Goal: Transaction & Acquisition: Purchase product/service

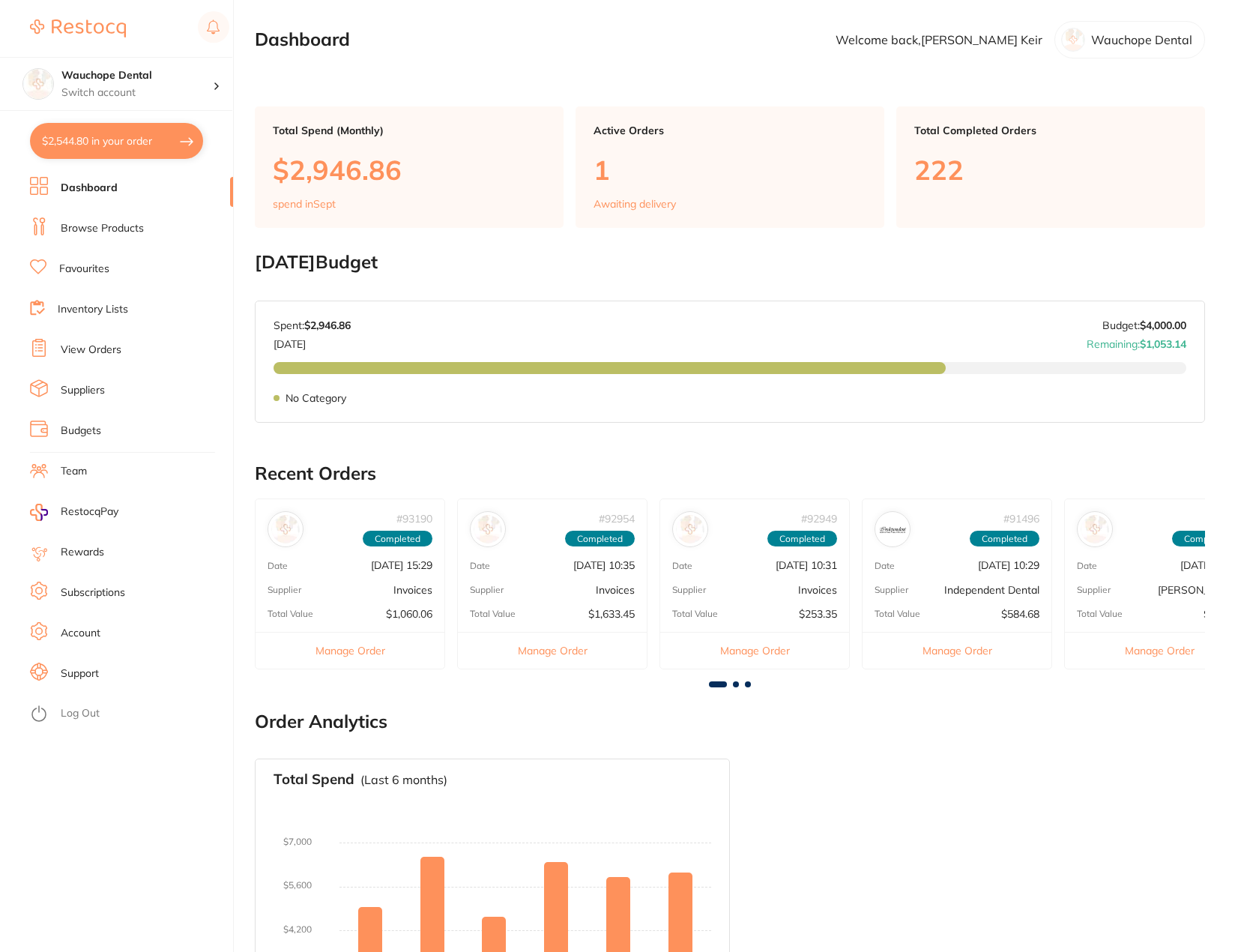
click at [130, 141] on button "$2,544.80 in your order" at bounding box center [116, 140] width 173 height 36
checkbox input "true"
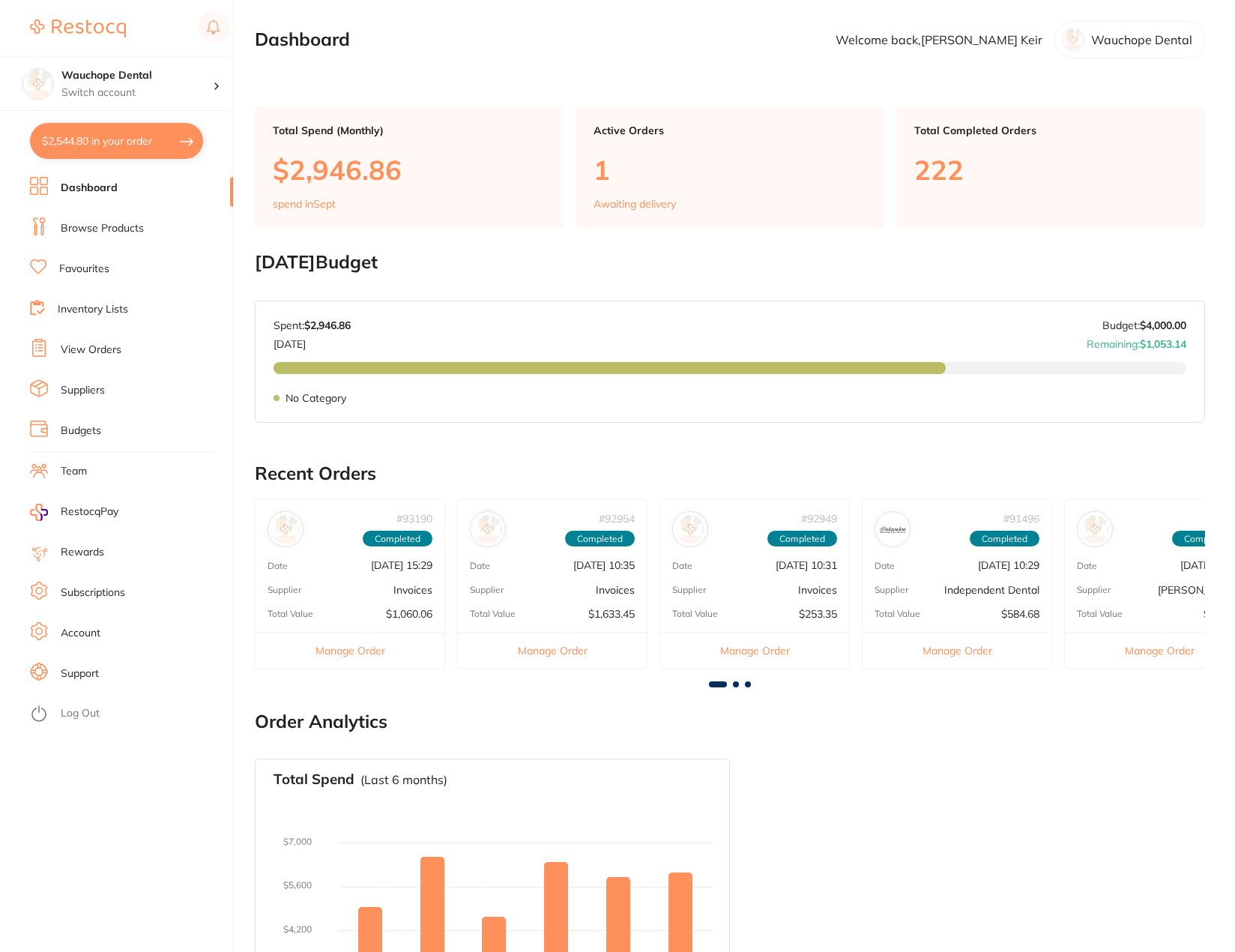
checkbox input "true"
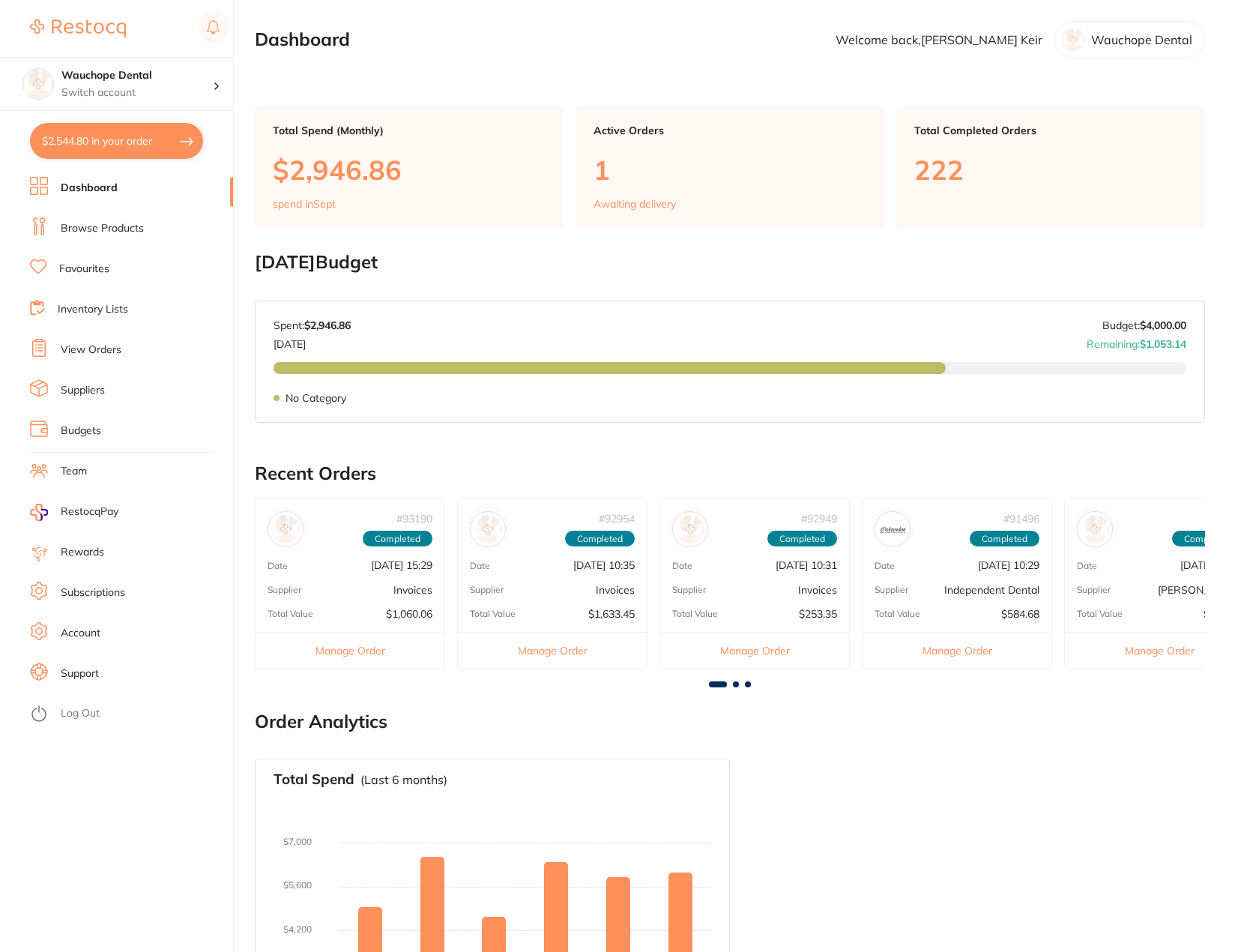
checkbox input "true"
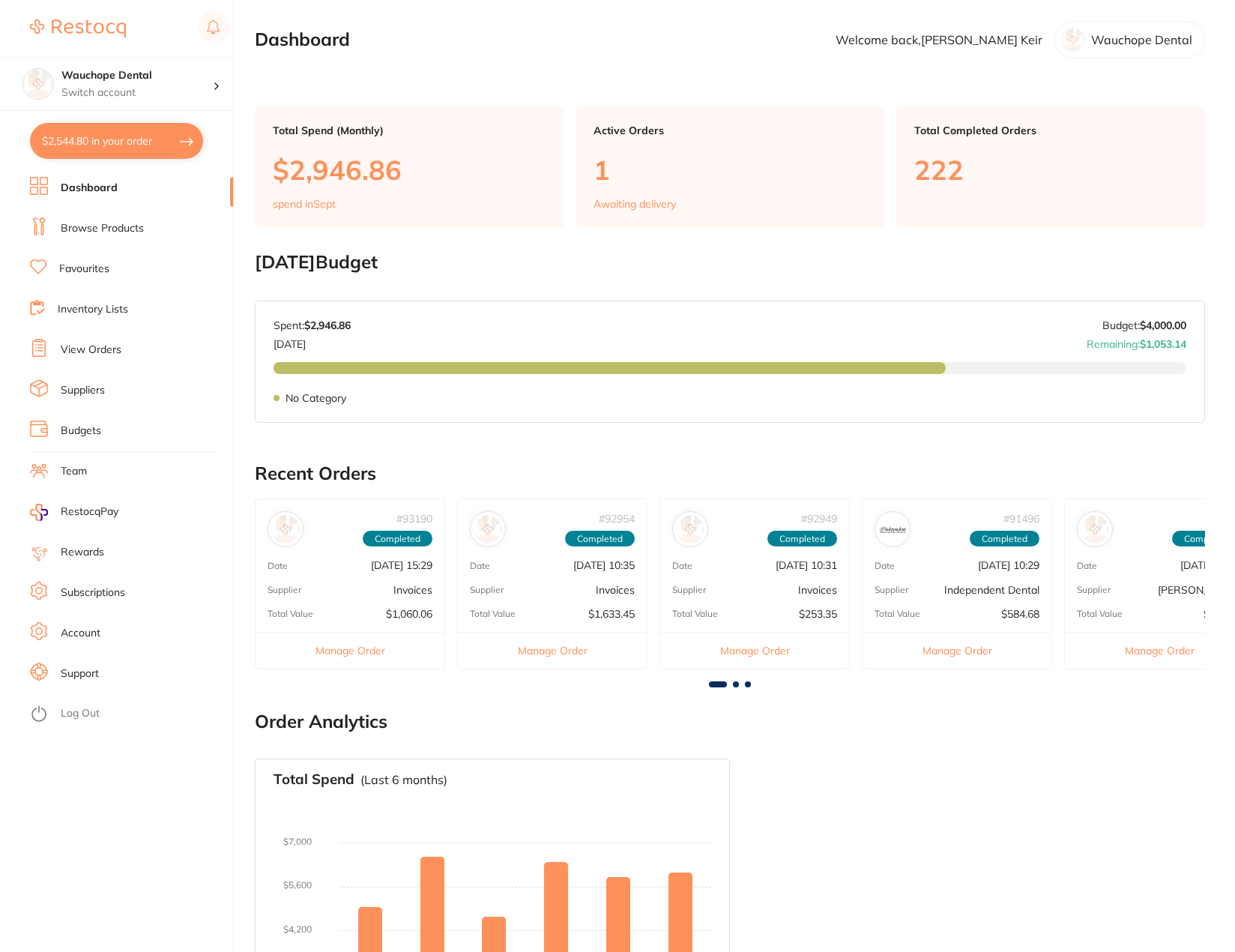
checkbox input "true"
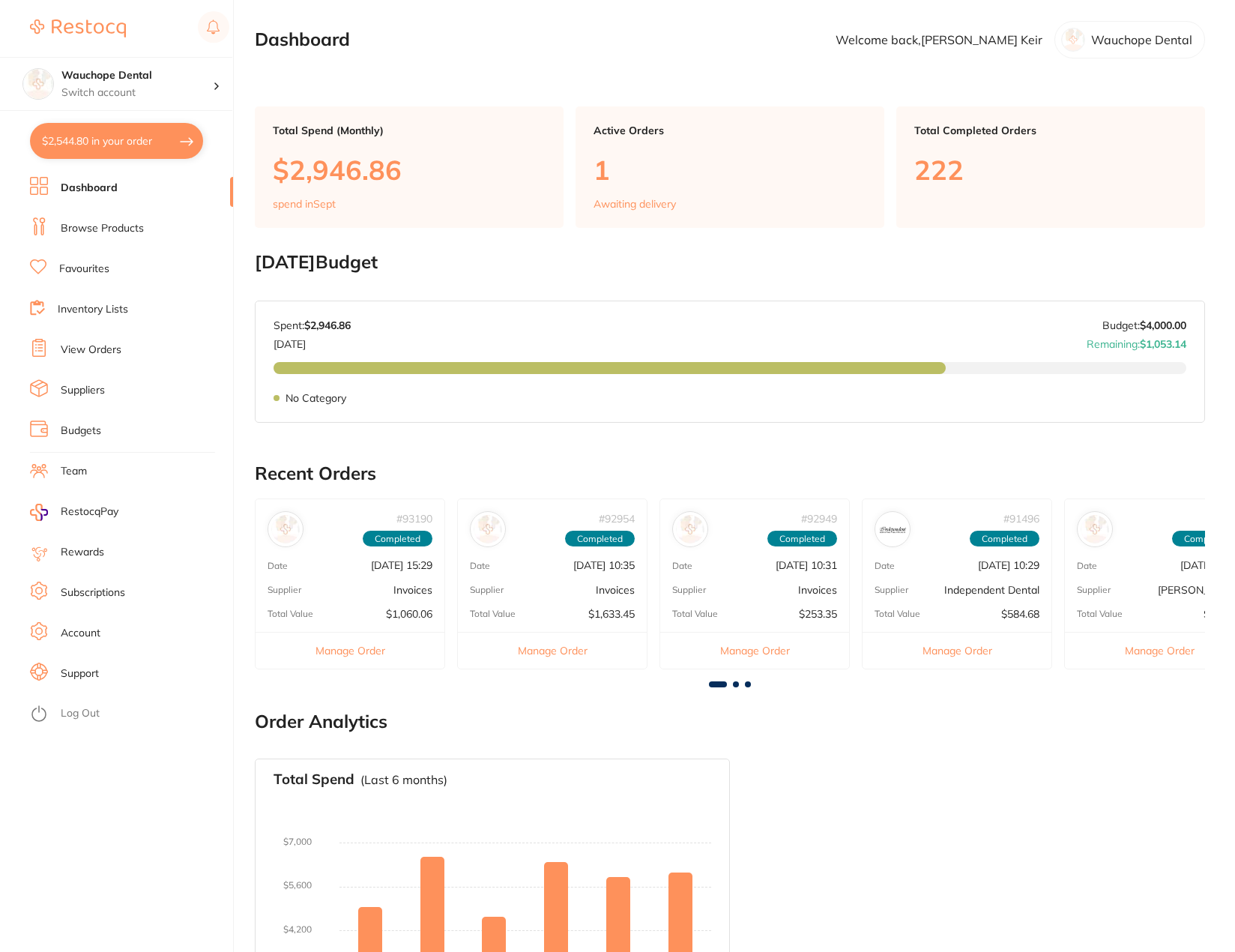
checkbox input "true"
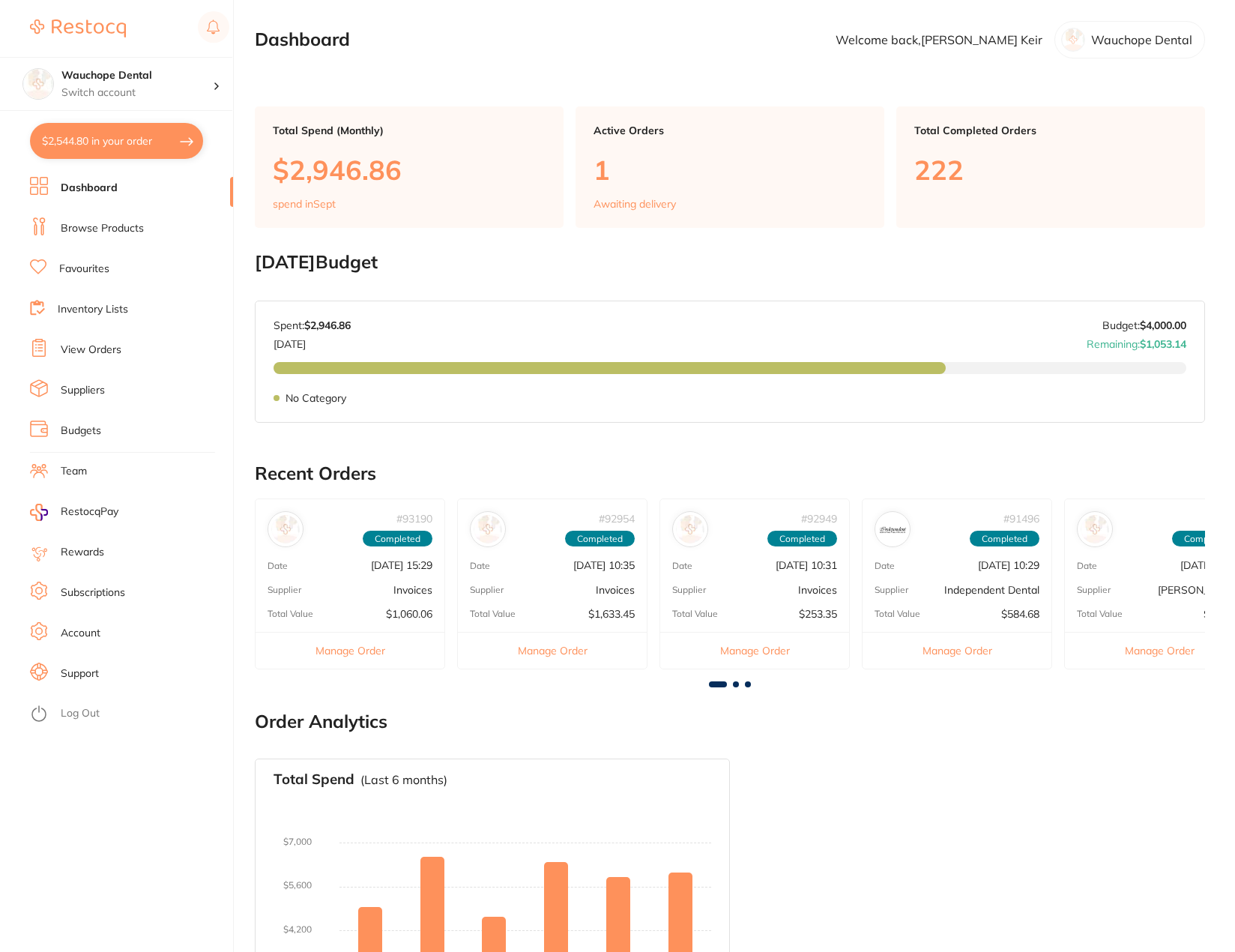
checkbox input "true"
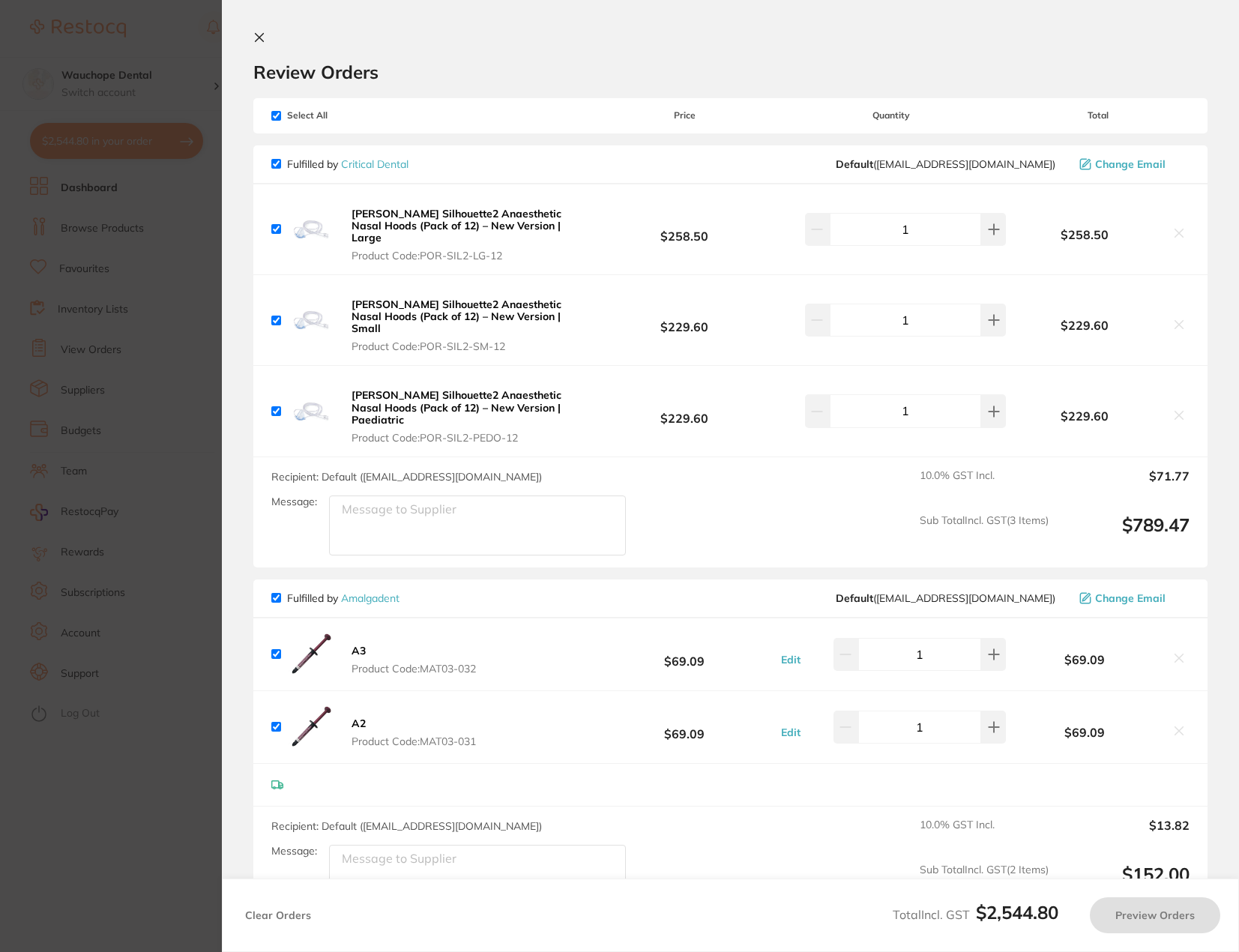
click at [107, 186] on section "Update RRP Set your pre negotiated price for this item. Item Agreed RRP (excl. …" at bounding box center [620, 476] width 1239 height 952
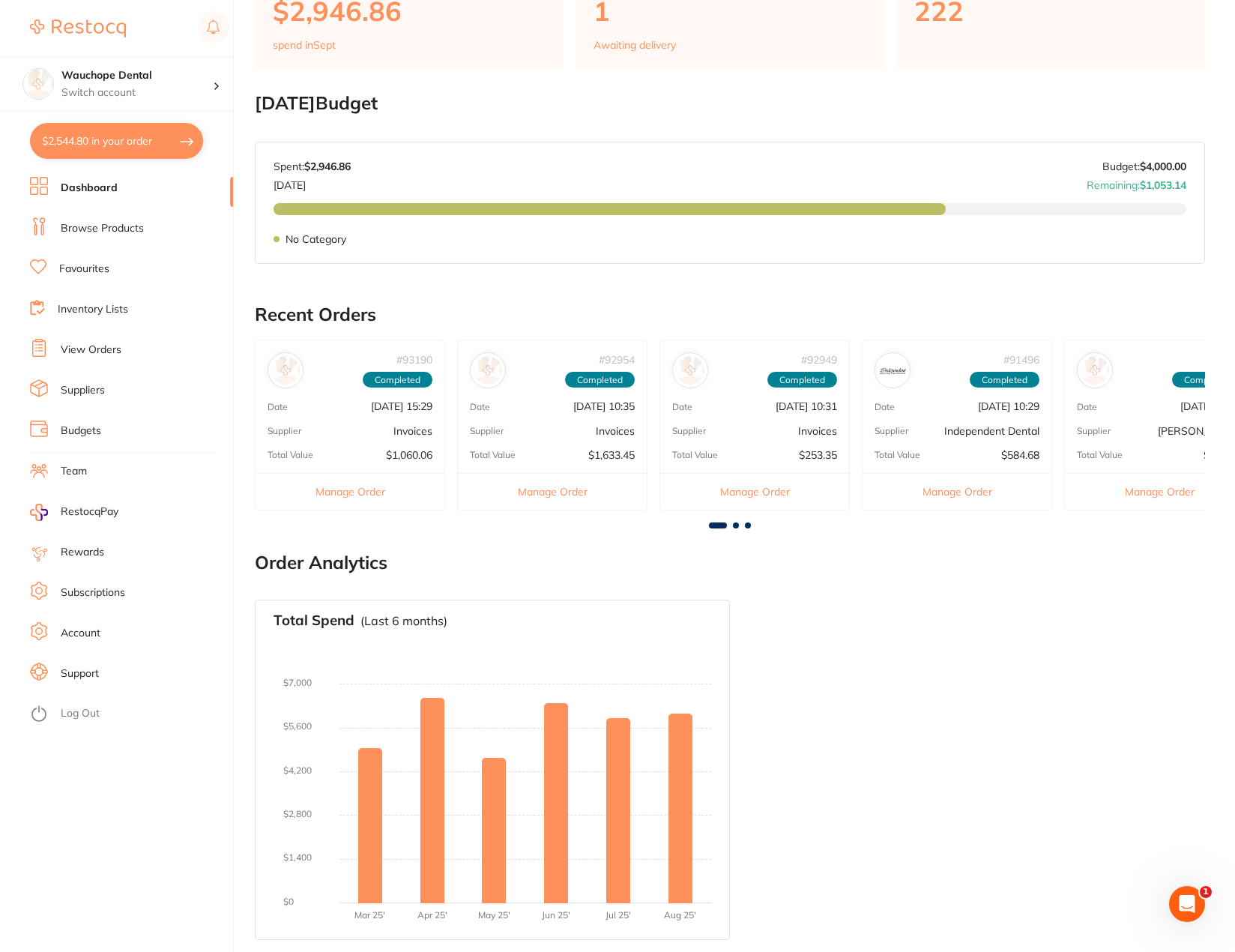
click at [100, 428] on link "Budgets" at bounding box center [81, 430] width 41 height 15
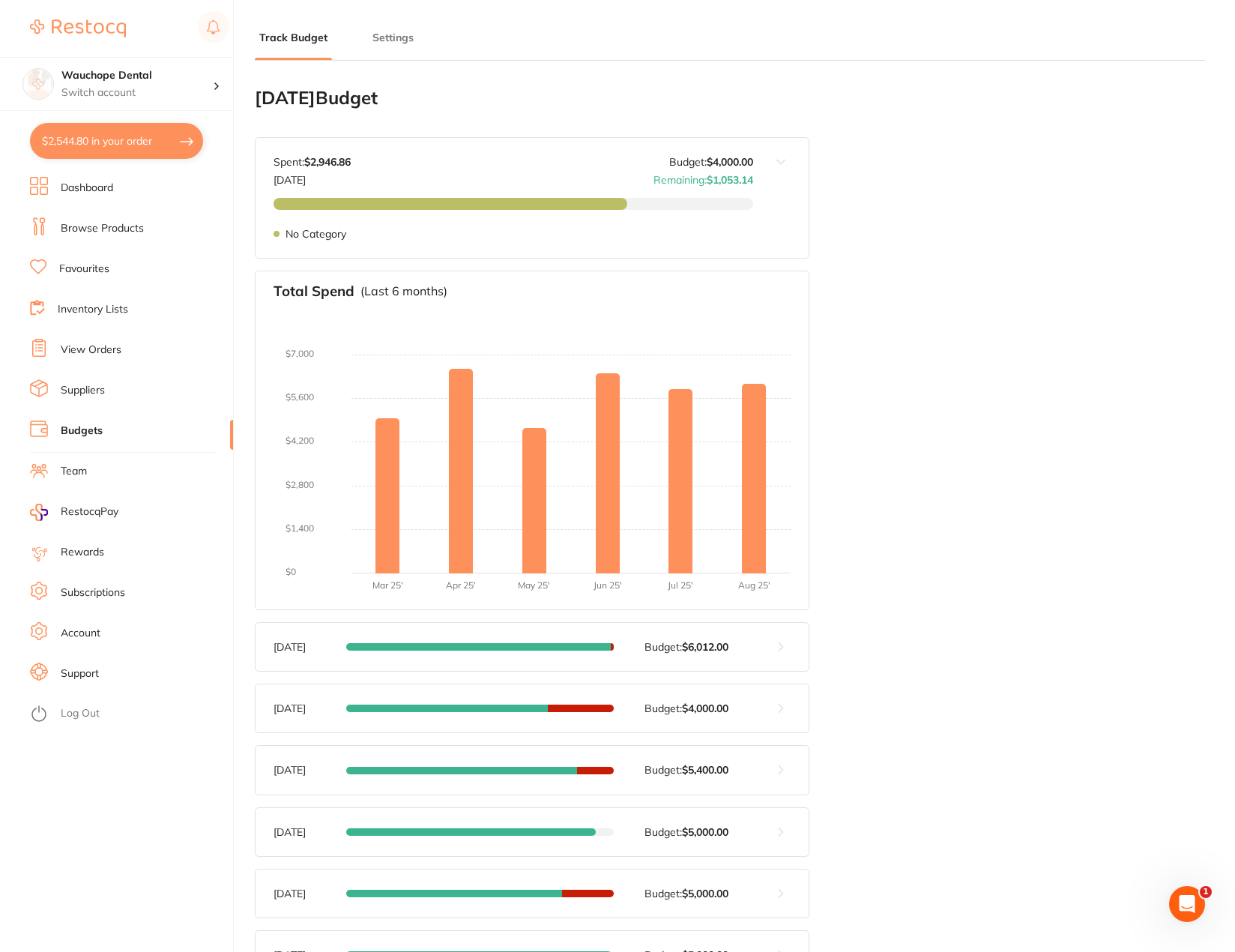
click at [90, 267] on link "Favourites" at bounding box center [84, 268] width 50 height 15
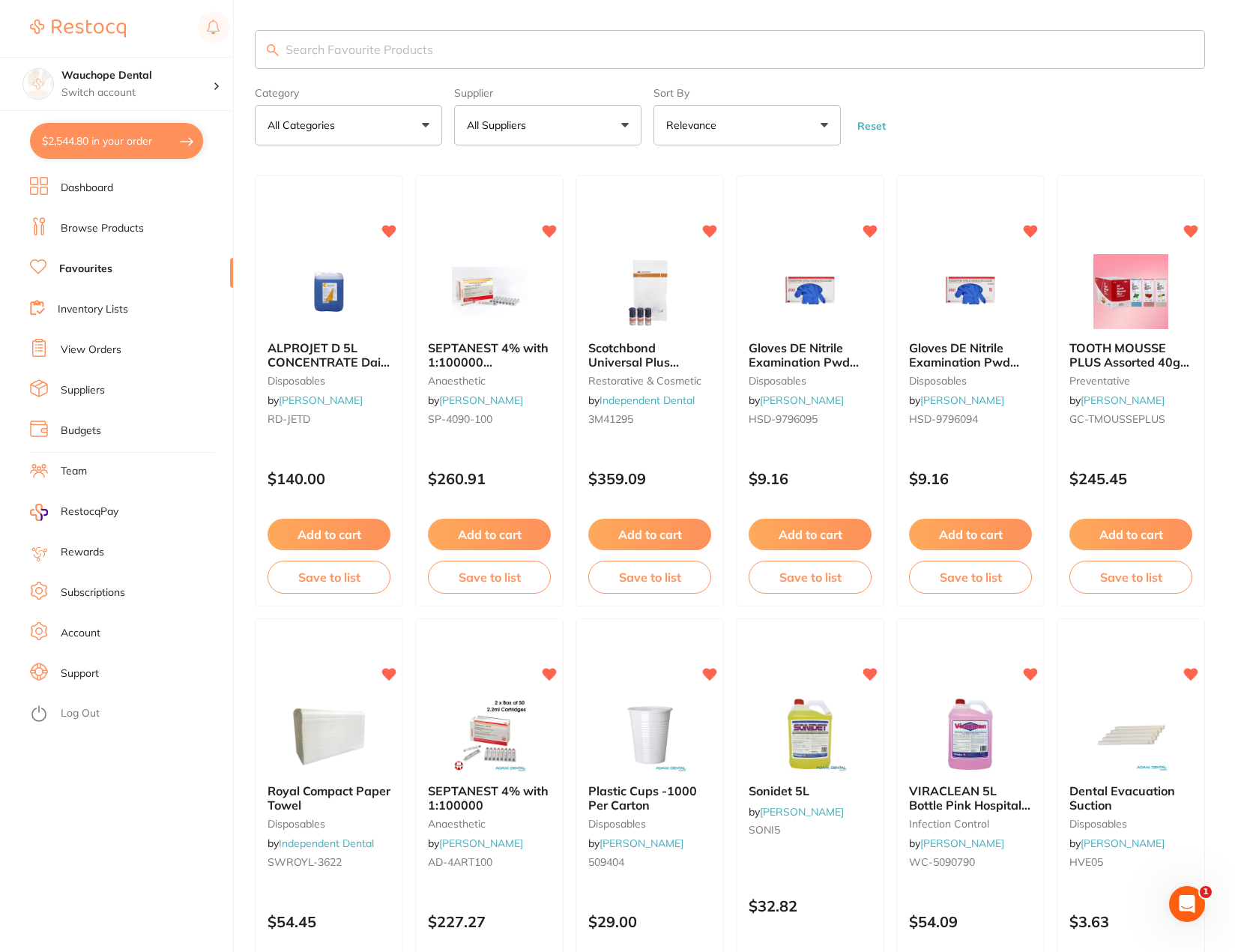
click at [445, 44] on input "search" at bounding box center [730, 50] width 950 height 39
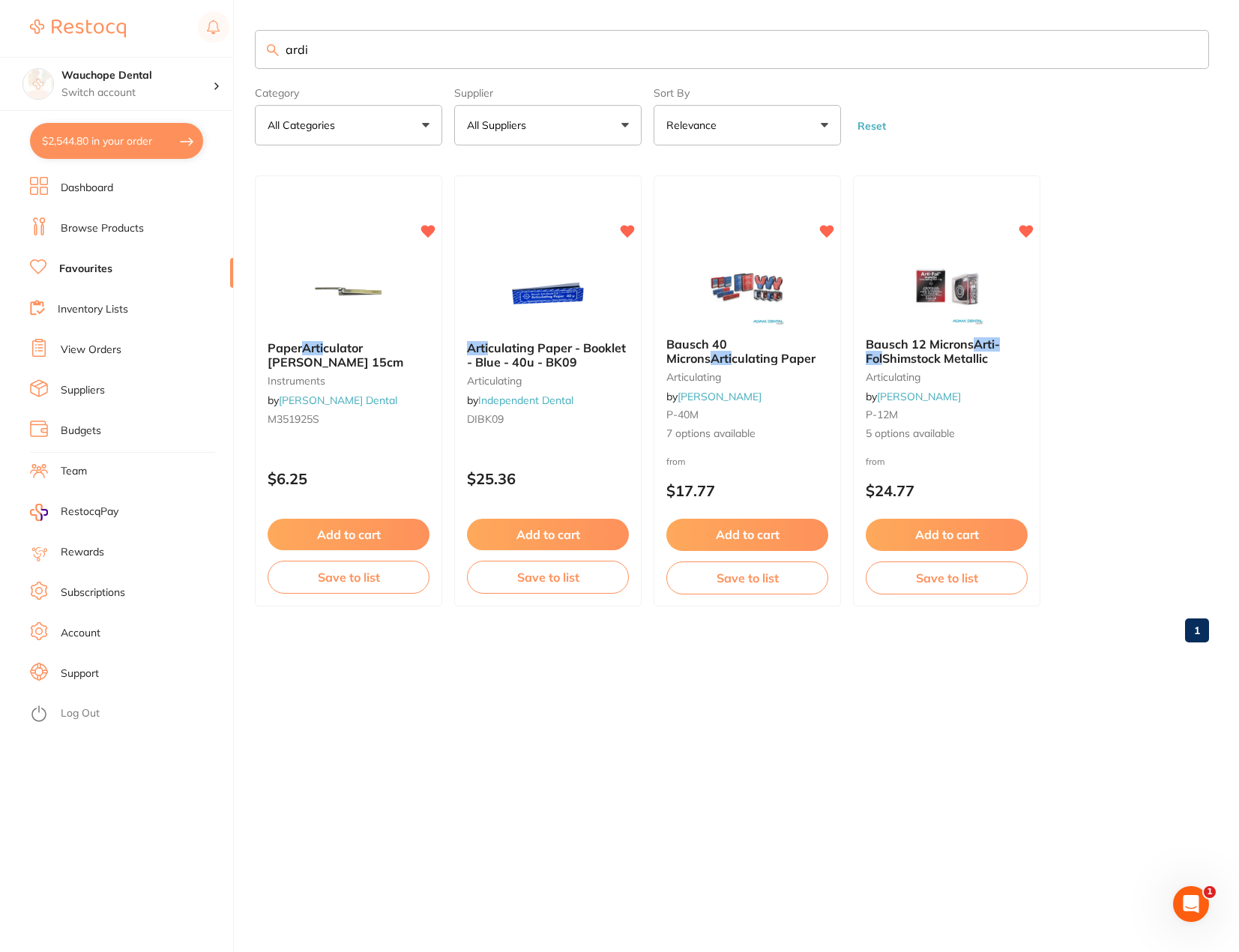
type input "ardi"
click at [108, 229] on link "Browse Products" at bounding box center [102, 228] width 84 height 15
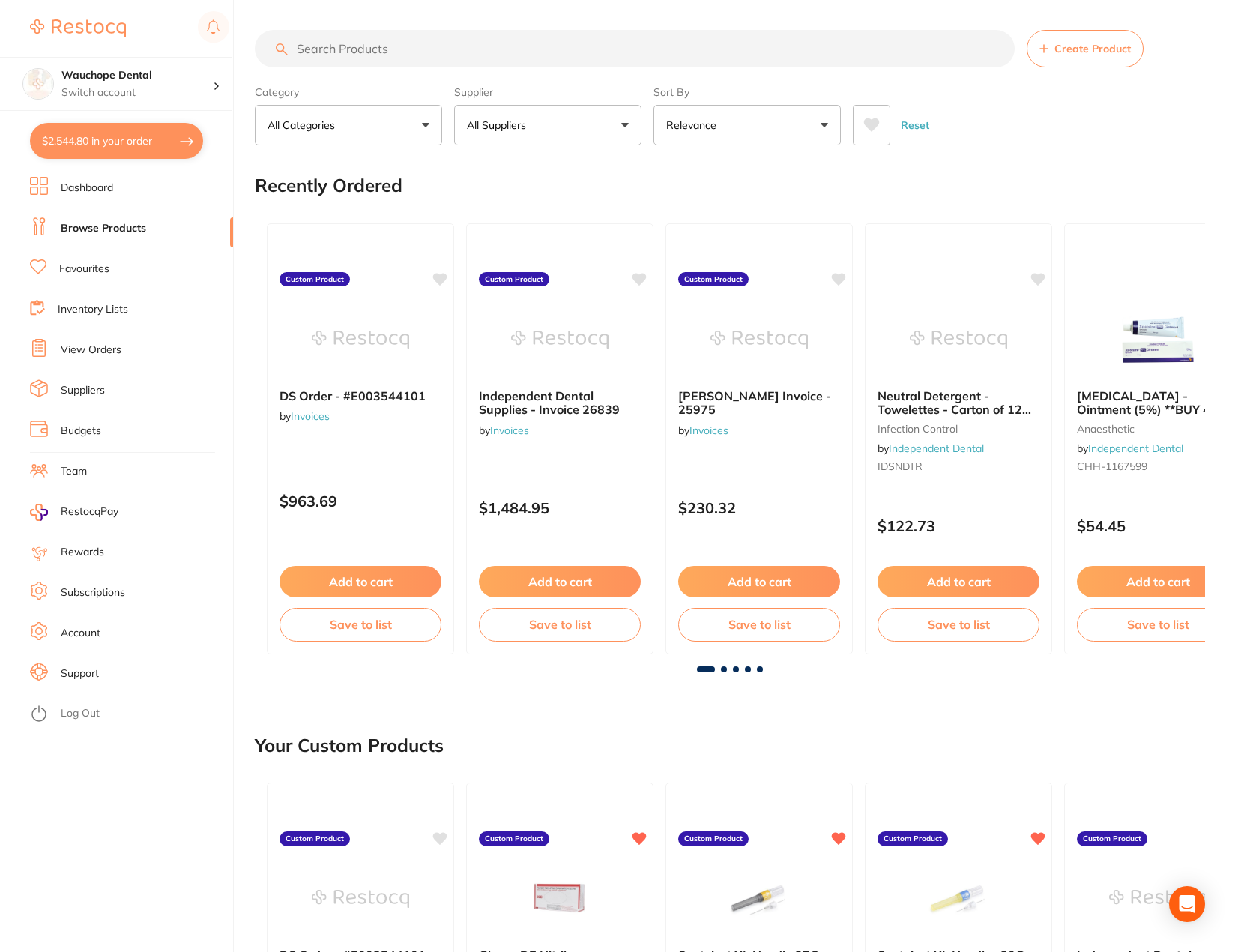
click at [365, 48] on input "search" at bounding box center [635, 49] width 760 height 37
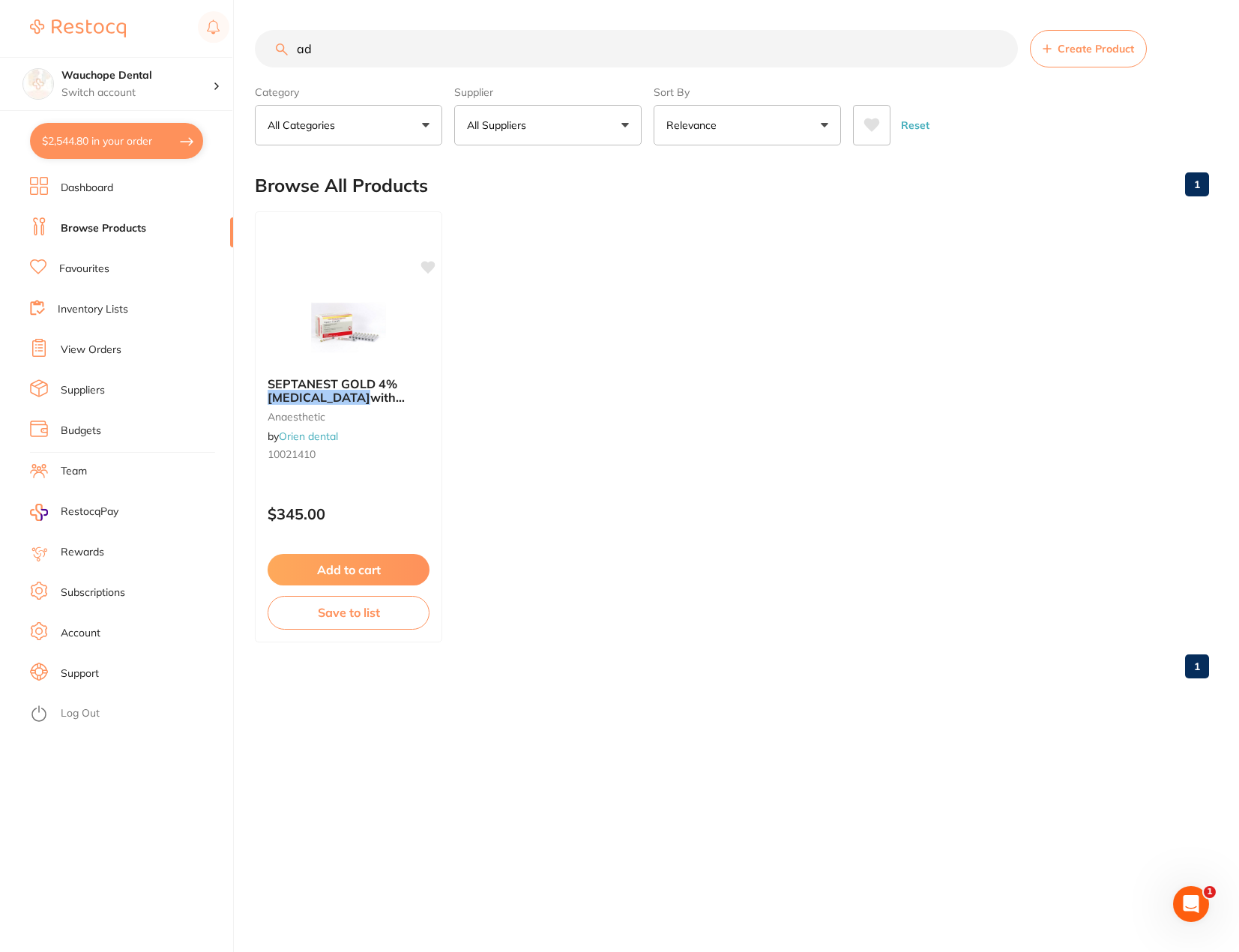
type input "a"
click at [100, 255] on ul "Dashboard Browse Products Favourites Inventory Lists View Orders Suppliers Budg…" at bounding box center [132, 564] width 203 height 775
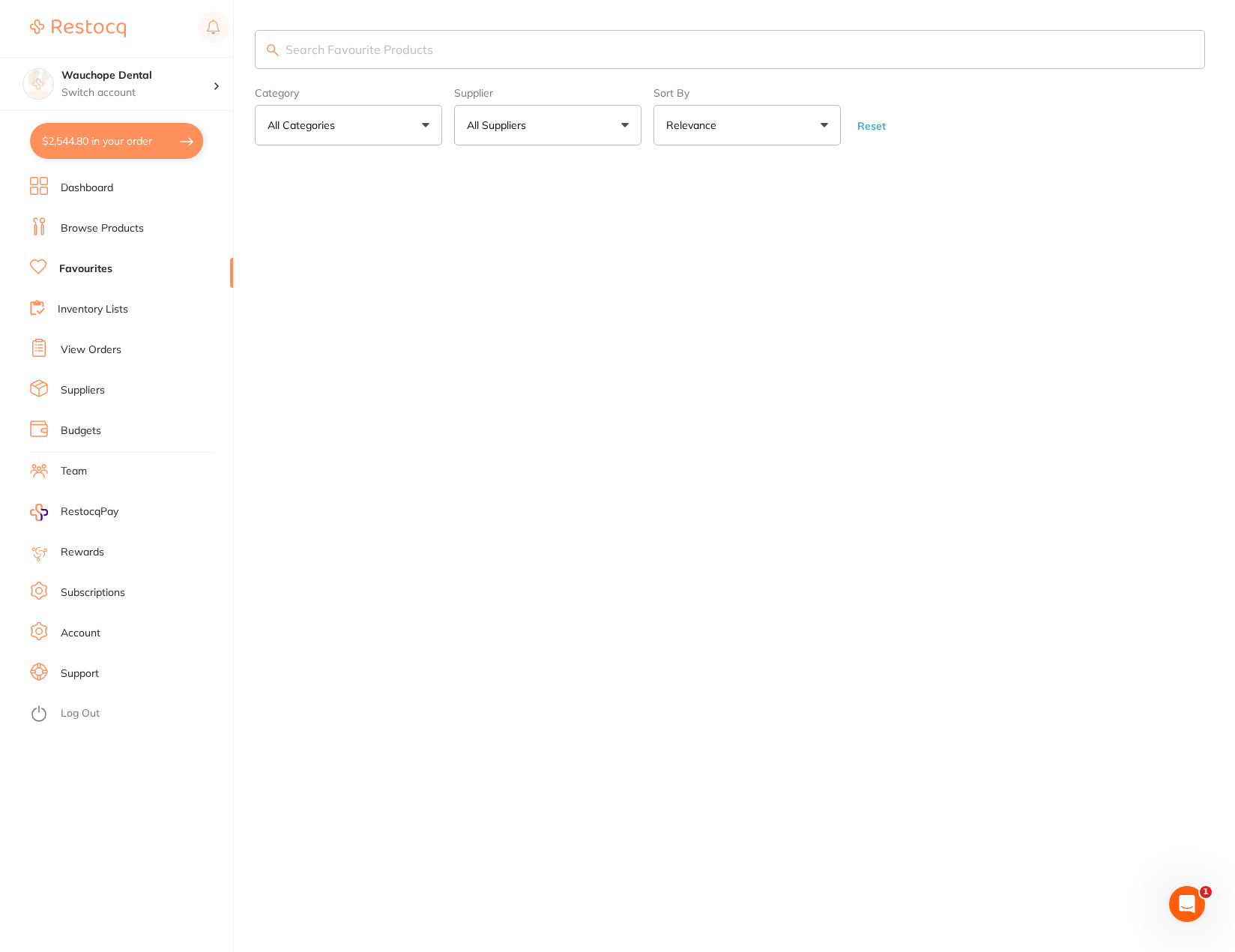
click at [351, 41] on input "search" at bounding box center [730, 50] width 950 height 39
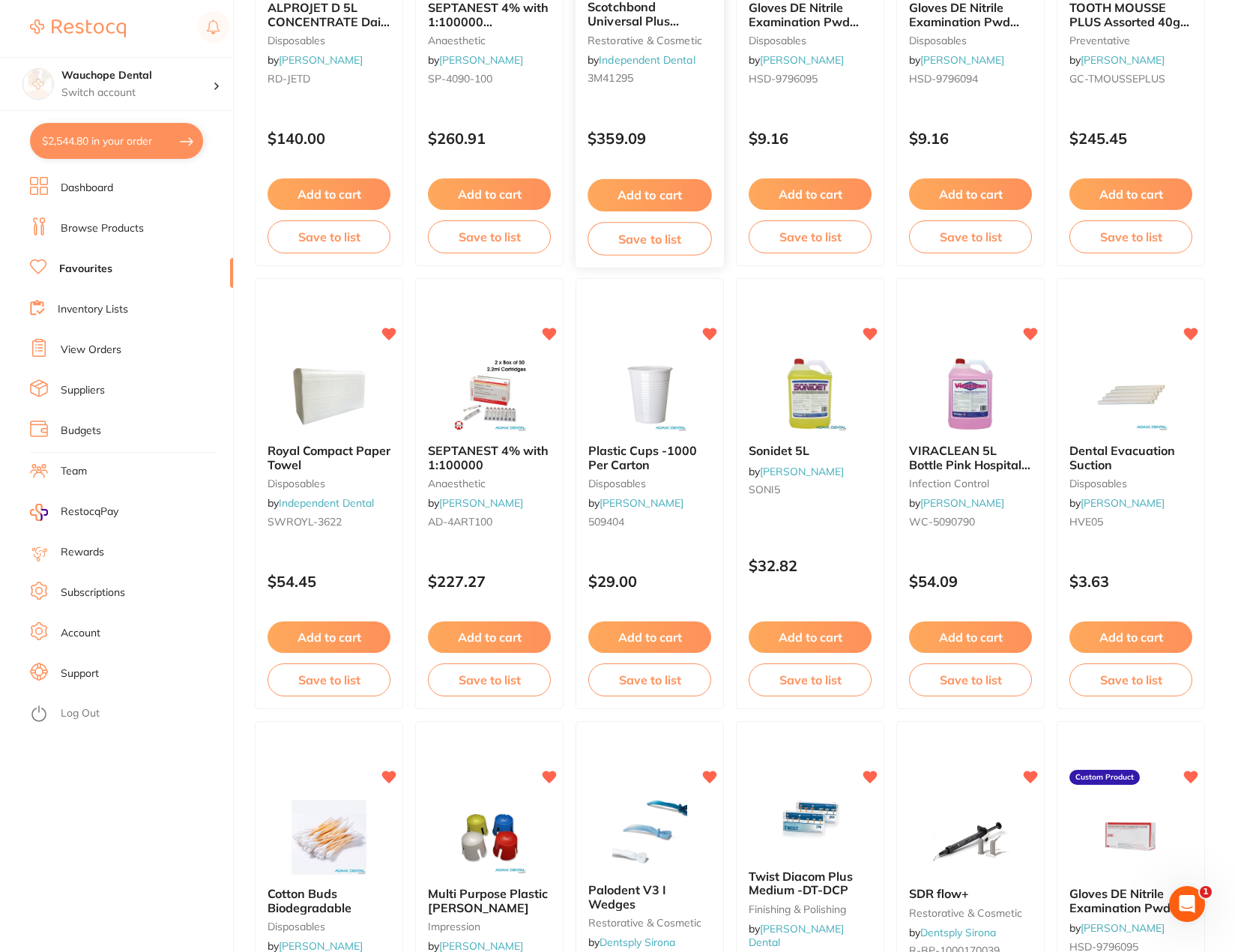
scroll to position [375, 0]
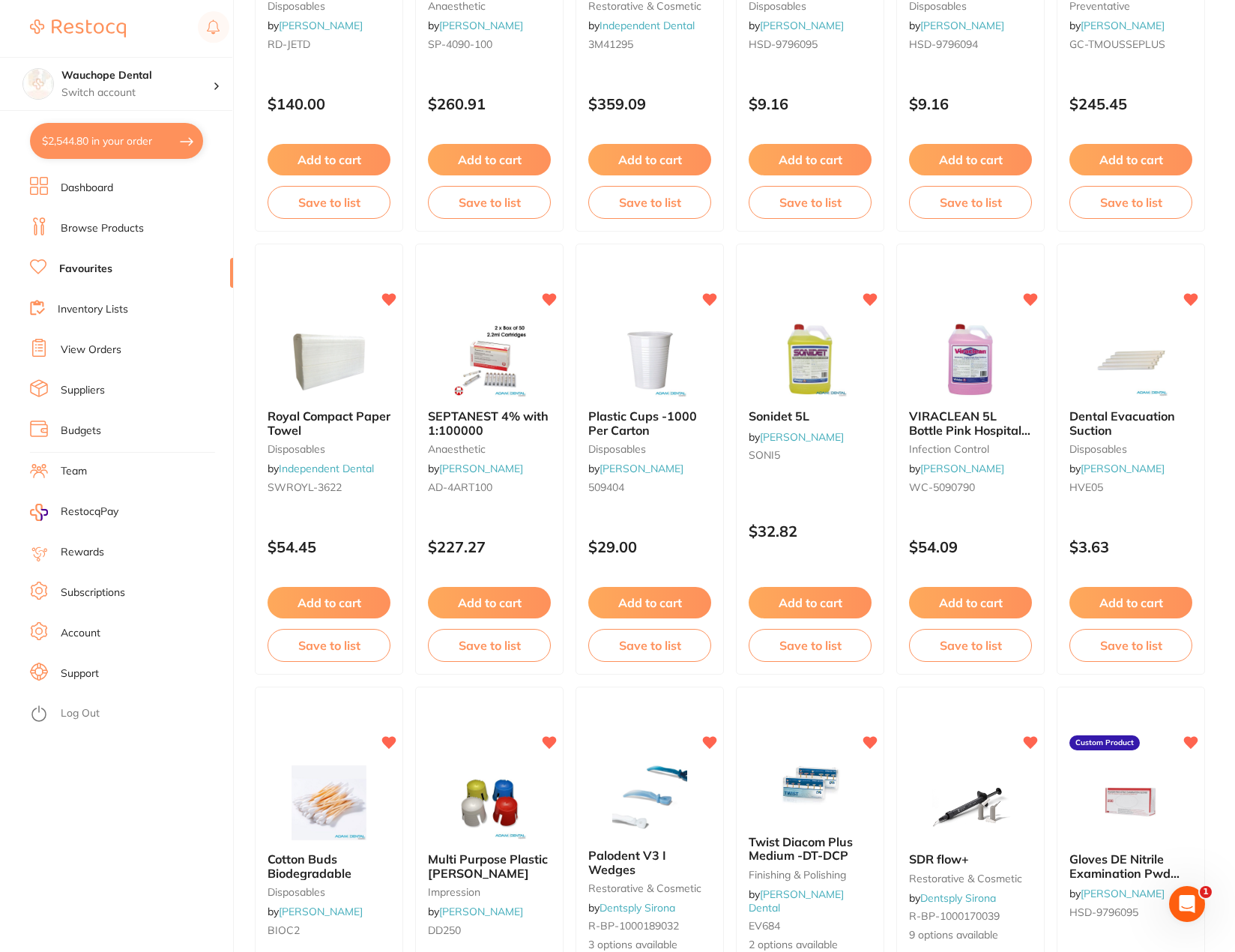
click at [485, 339] on img at bounding box center [490, 360] width 98 height 75
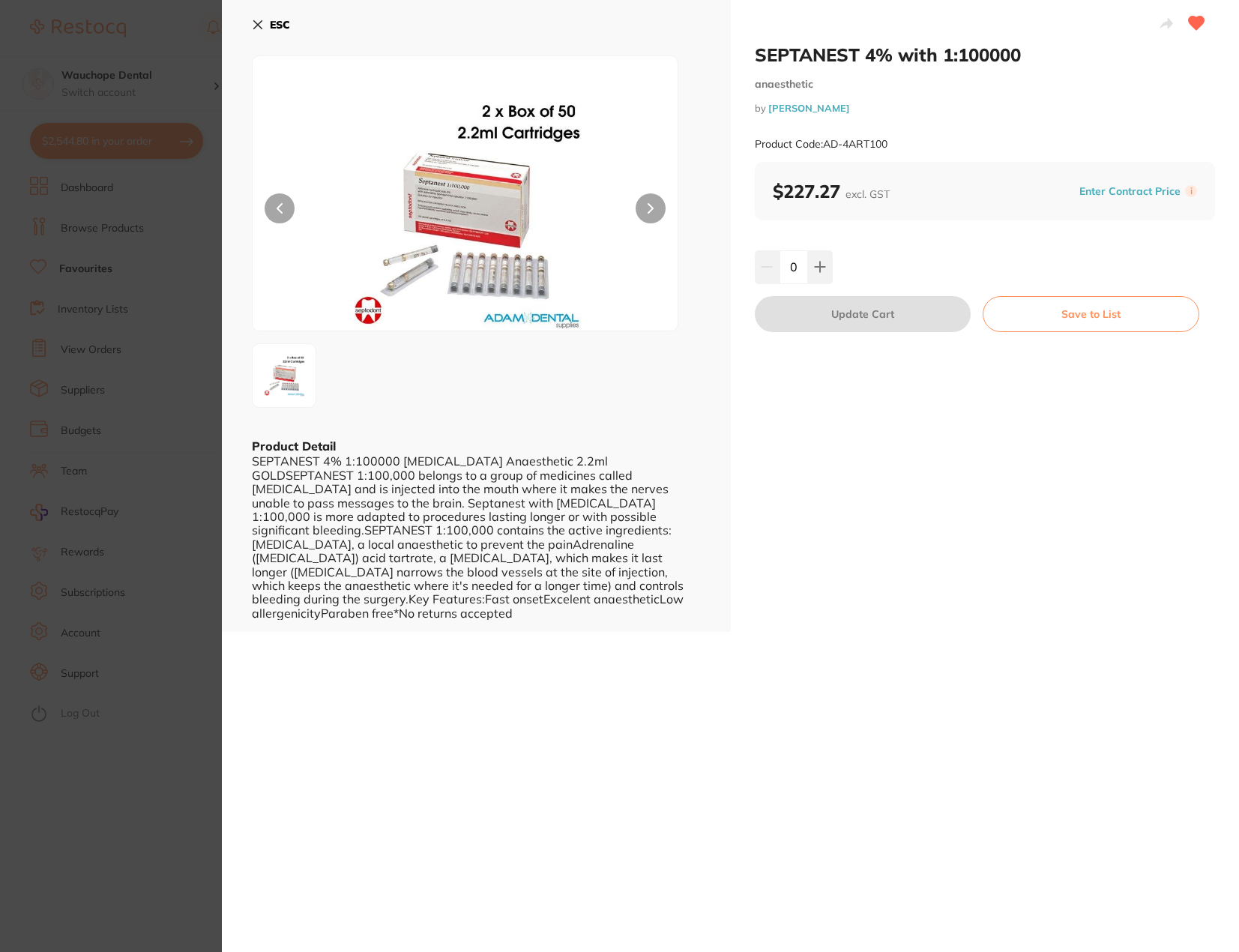
type input "3"
click at [153, 309] on section "SEPTANEST 4% with 1:100000 anaesthetic by [PERSON_NAME] Product Code: AD-4ART10…" at bounding box center [620, 476] width 1239 height 952
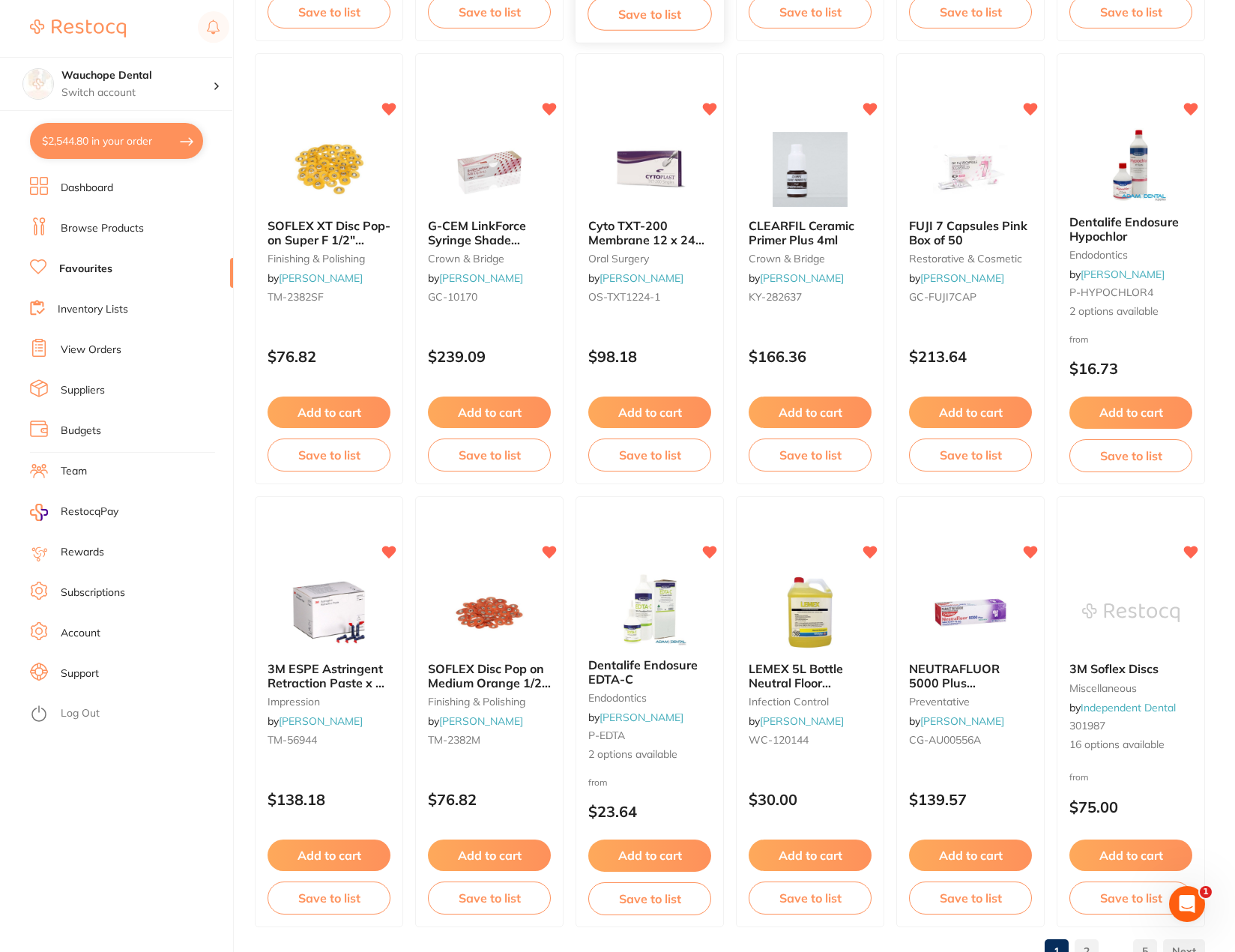
scroll to position [3276, 0]
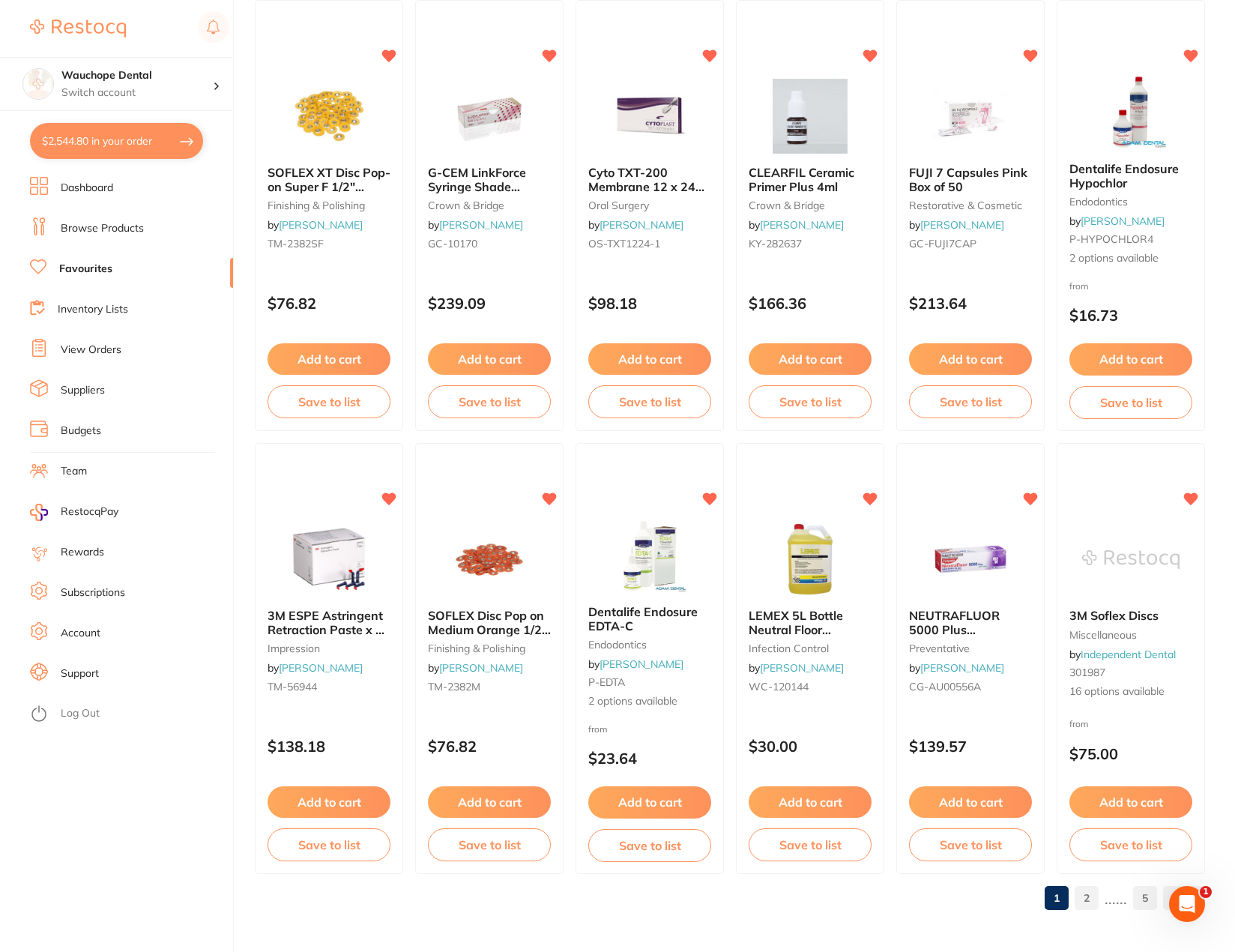
click at [1089, 907] on link "2" at bounding box center [1087, 898] width 24 height 30
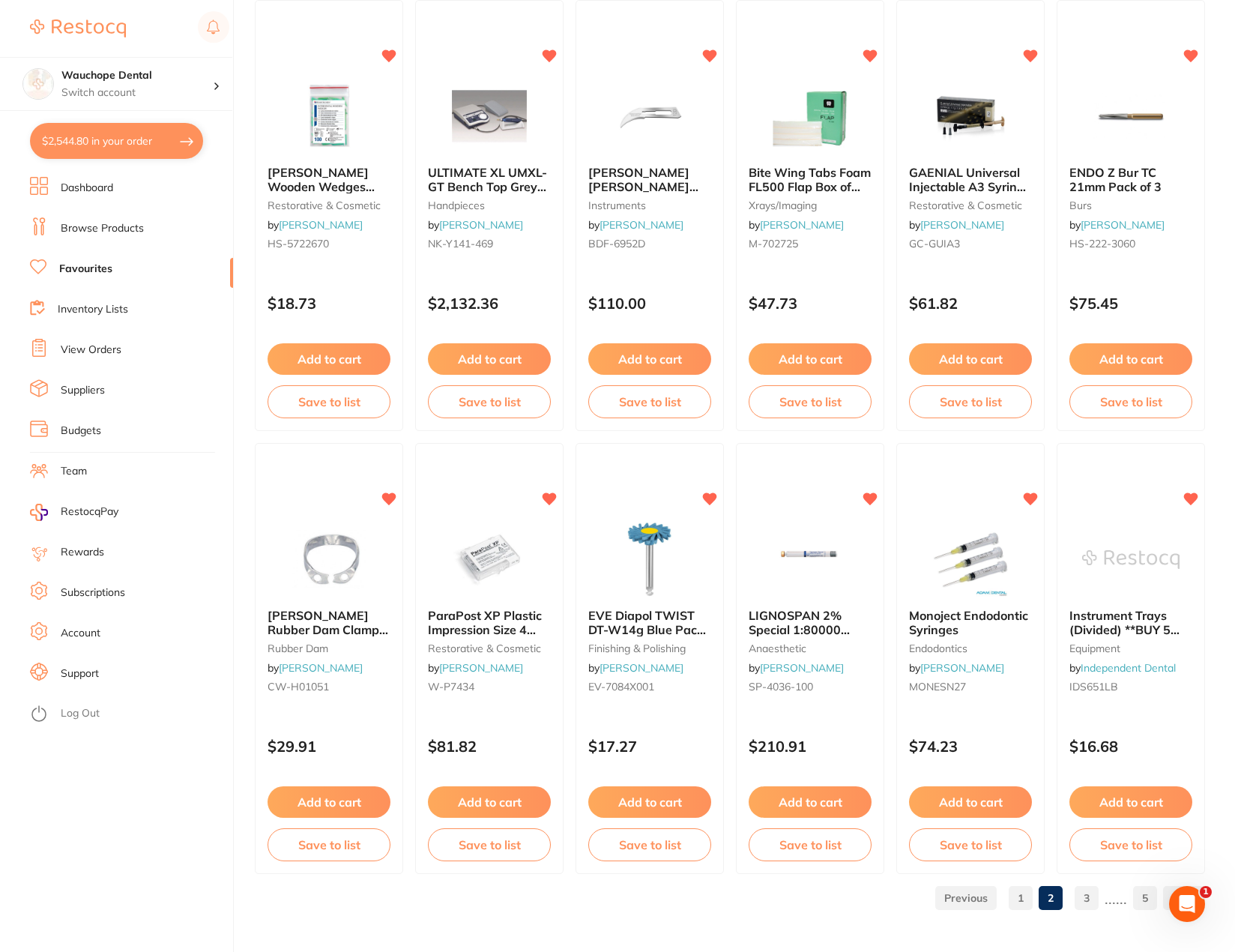
click at [1082, 895] on link "3" at bounding box center [1087, 898] width 24 height 30
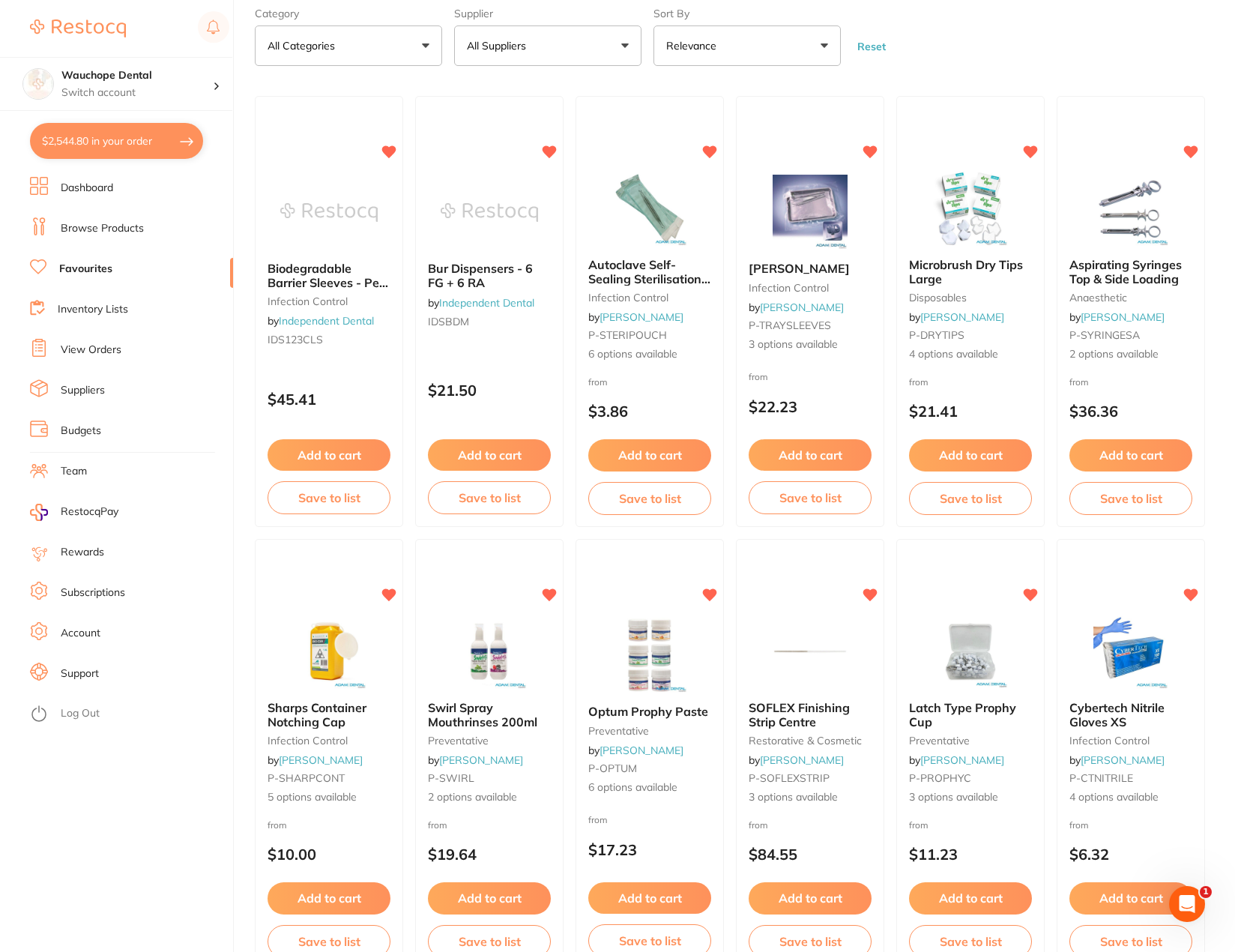
scroll to position [0, 0]
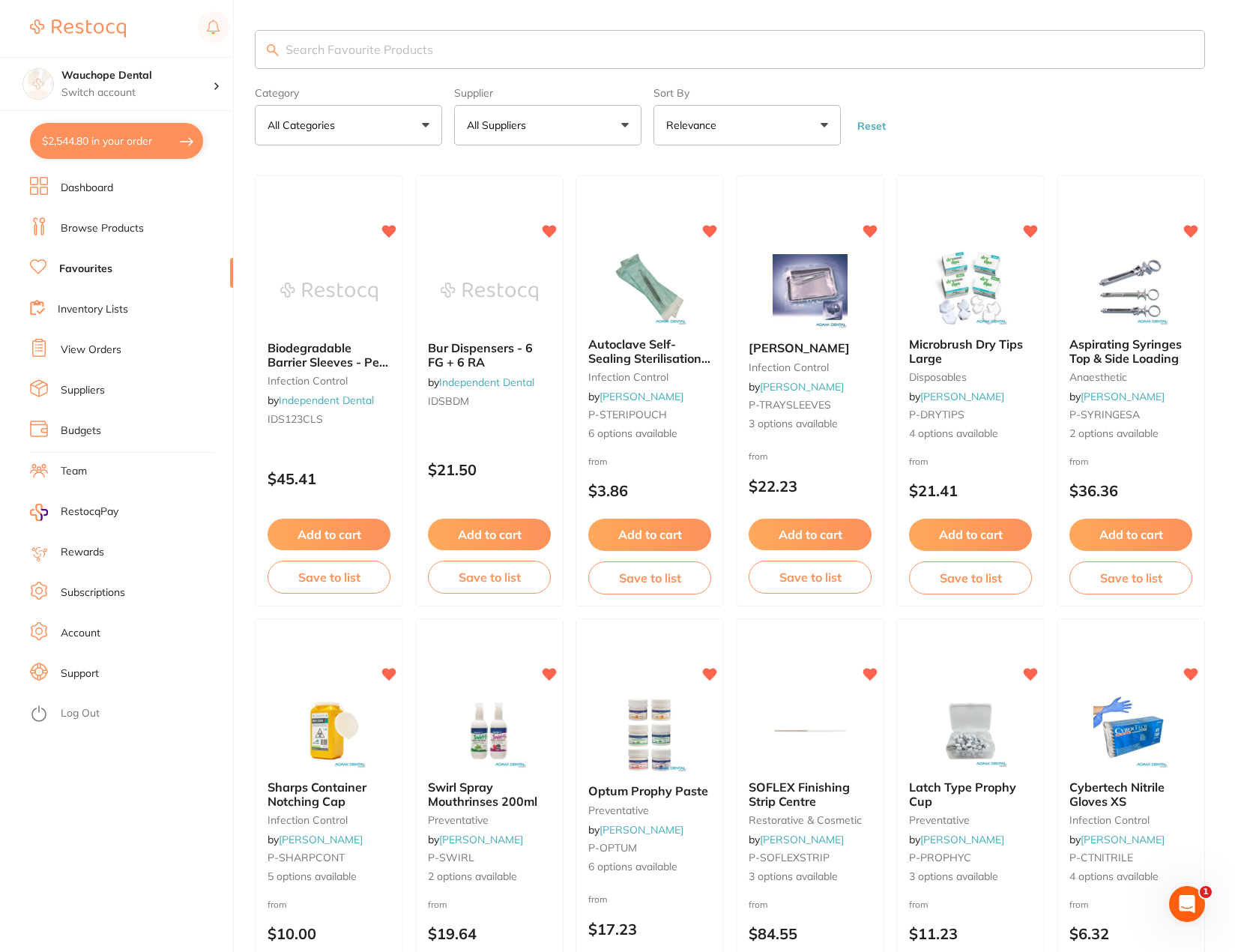
click at [398, 57] on input "search" at bounding box center [730, 50] width 950 height 39
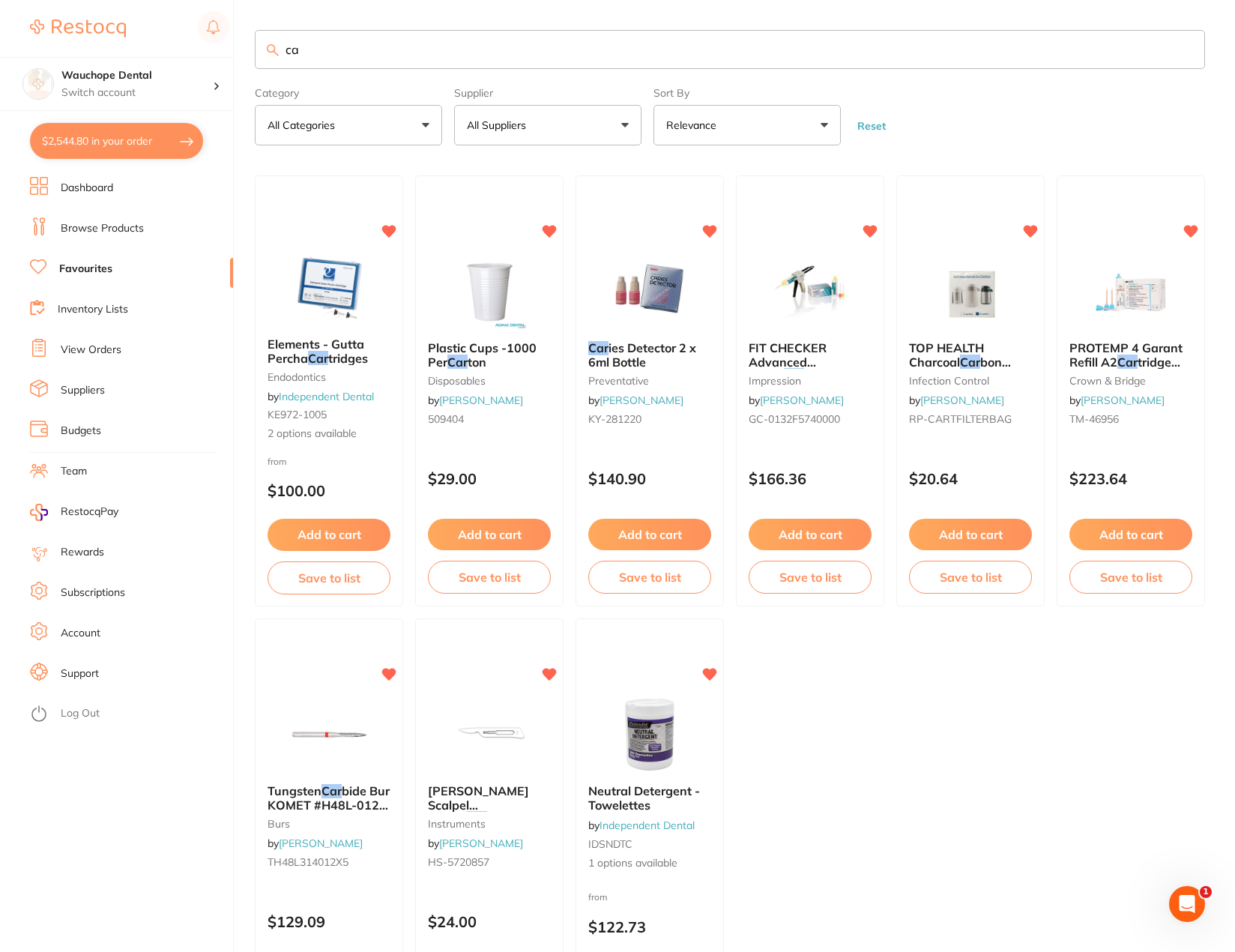
type input "c"
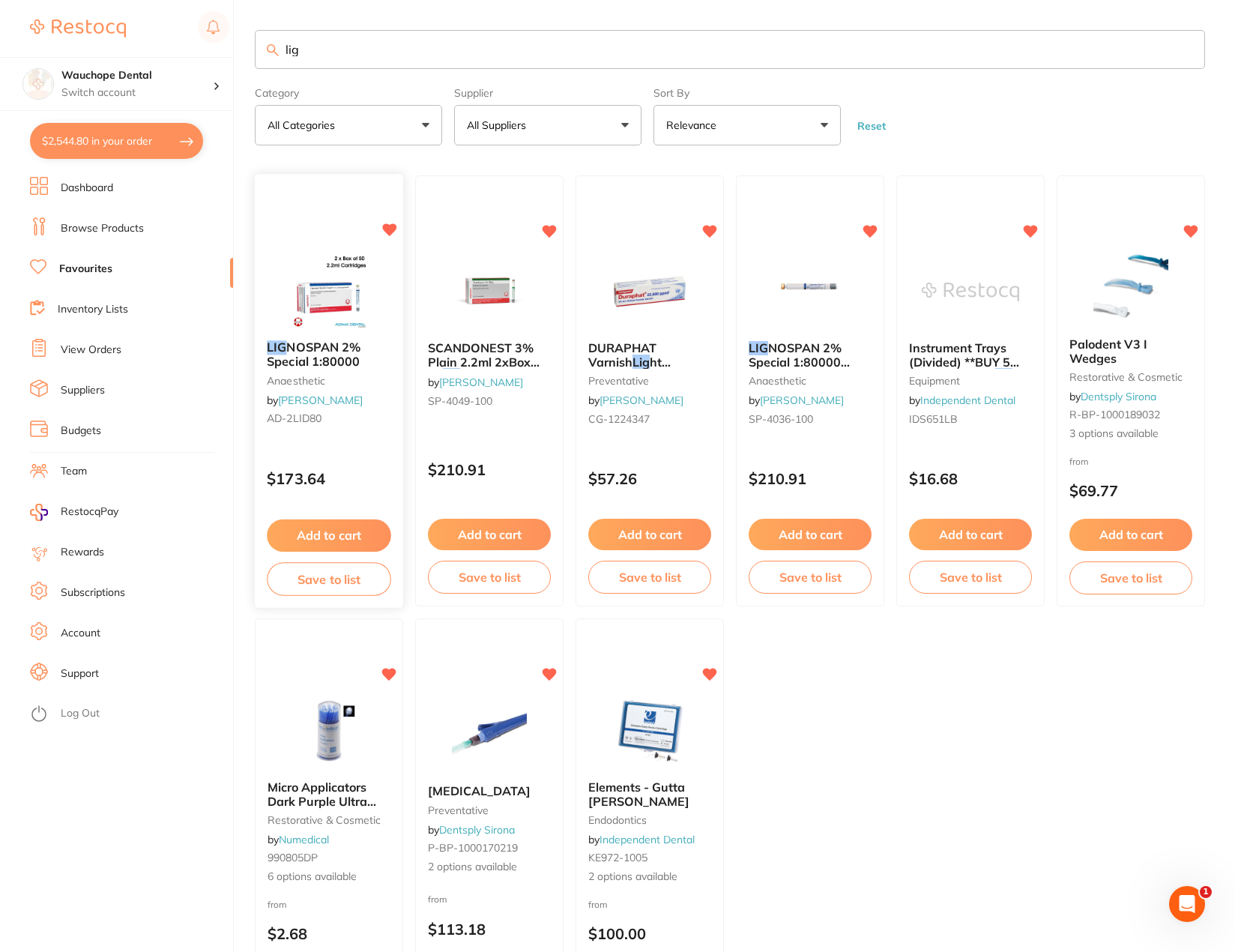
type input "lig"
click at [318, 288] on img at bounding box center [328, 291] width 98 height 76
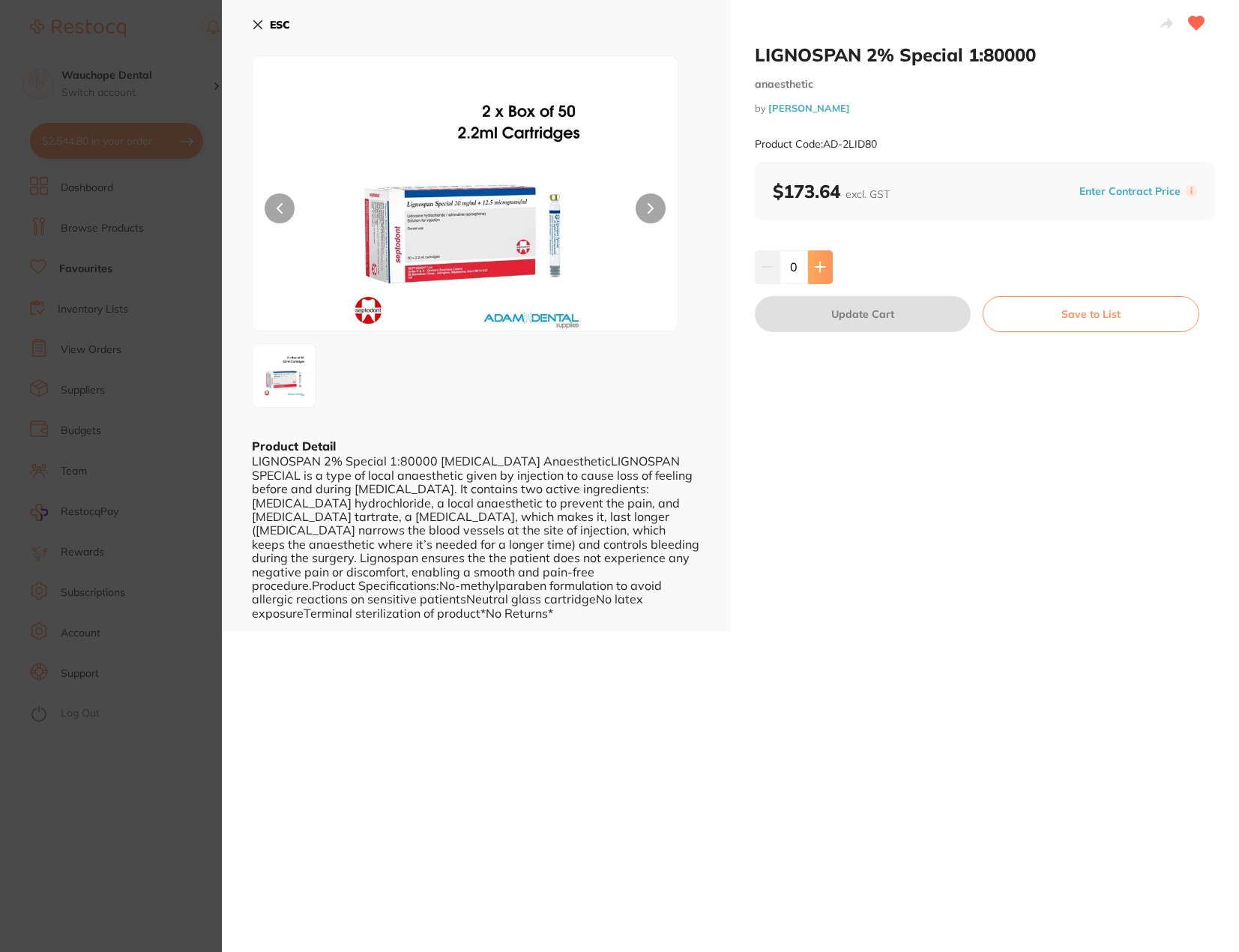
click at [825, 272] on button at bounding box center [820, 267] width 25 height 33
type input "3"
click at [840, 317] on button "Update Cart" at bounding box center [863, 314] width 217 height 36
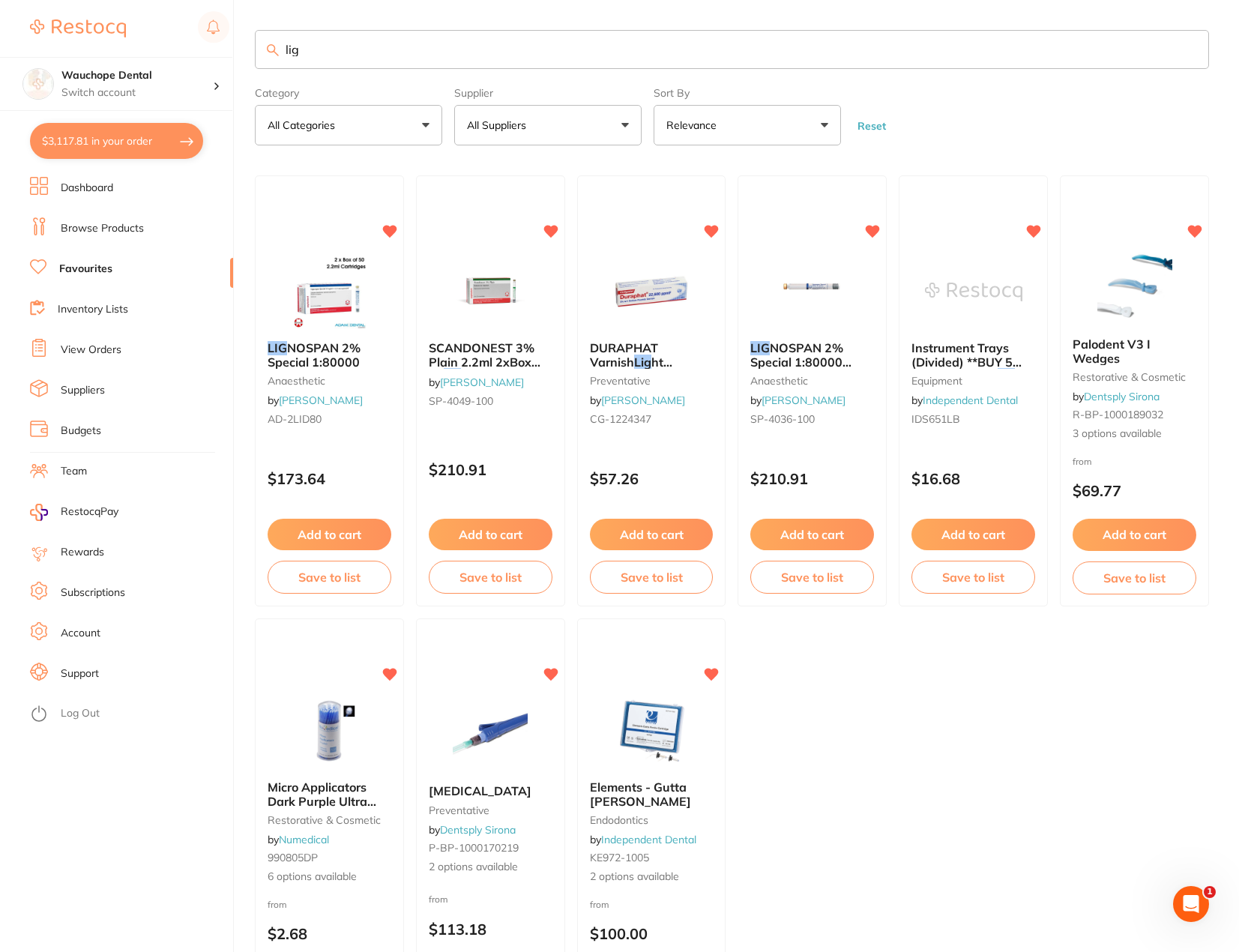
checkbox input "false"
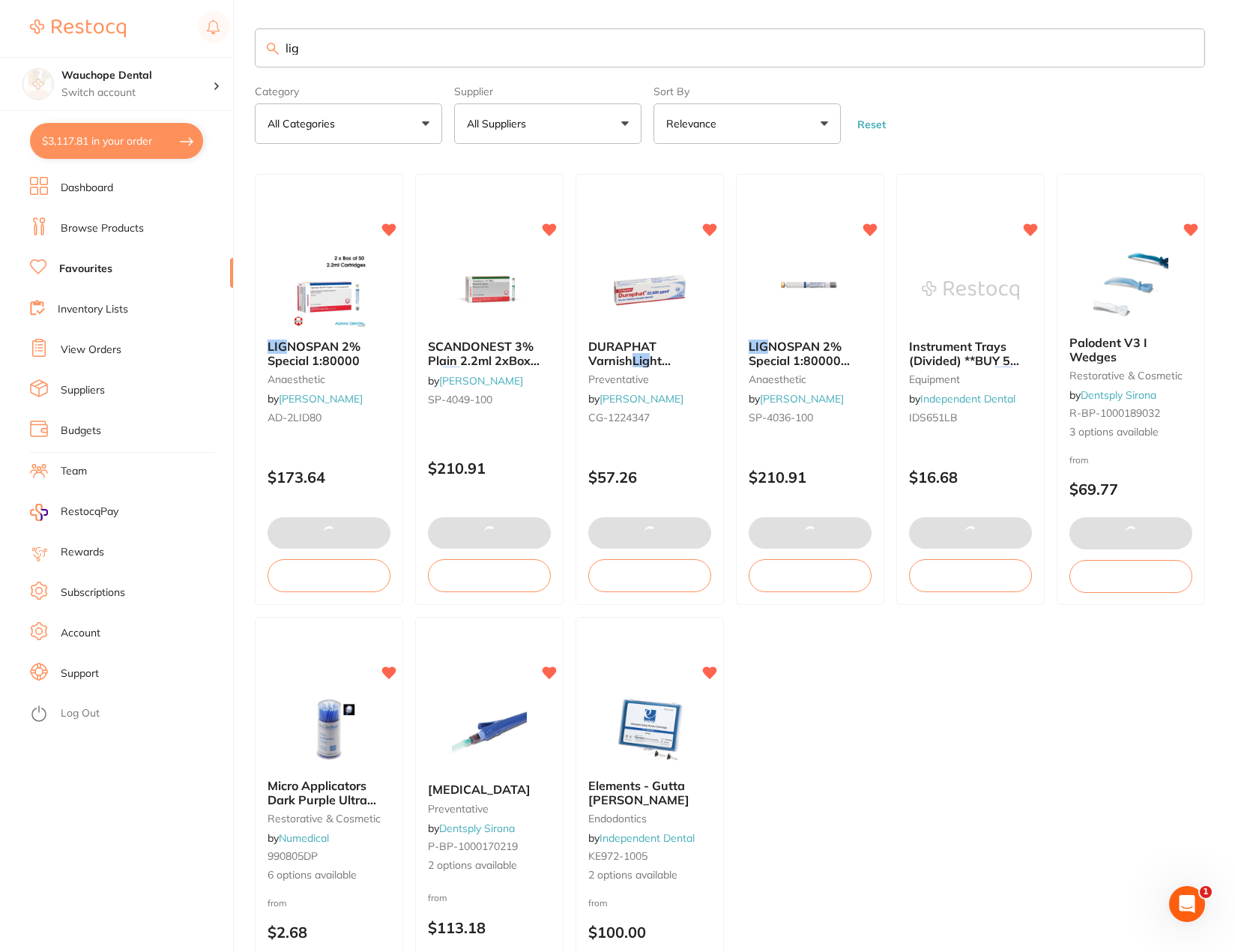
click at [146, 150] on button "$3,117.81 in your order" at bounding box center [116, 140] width 173 height 36
checkbox input "true"
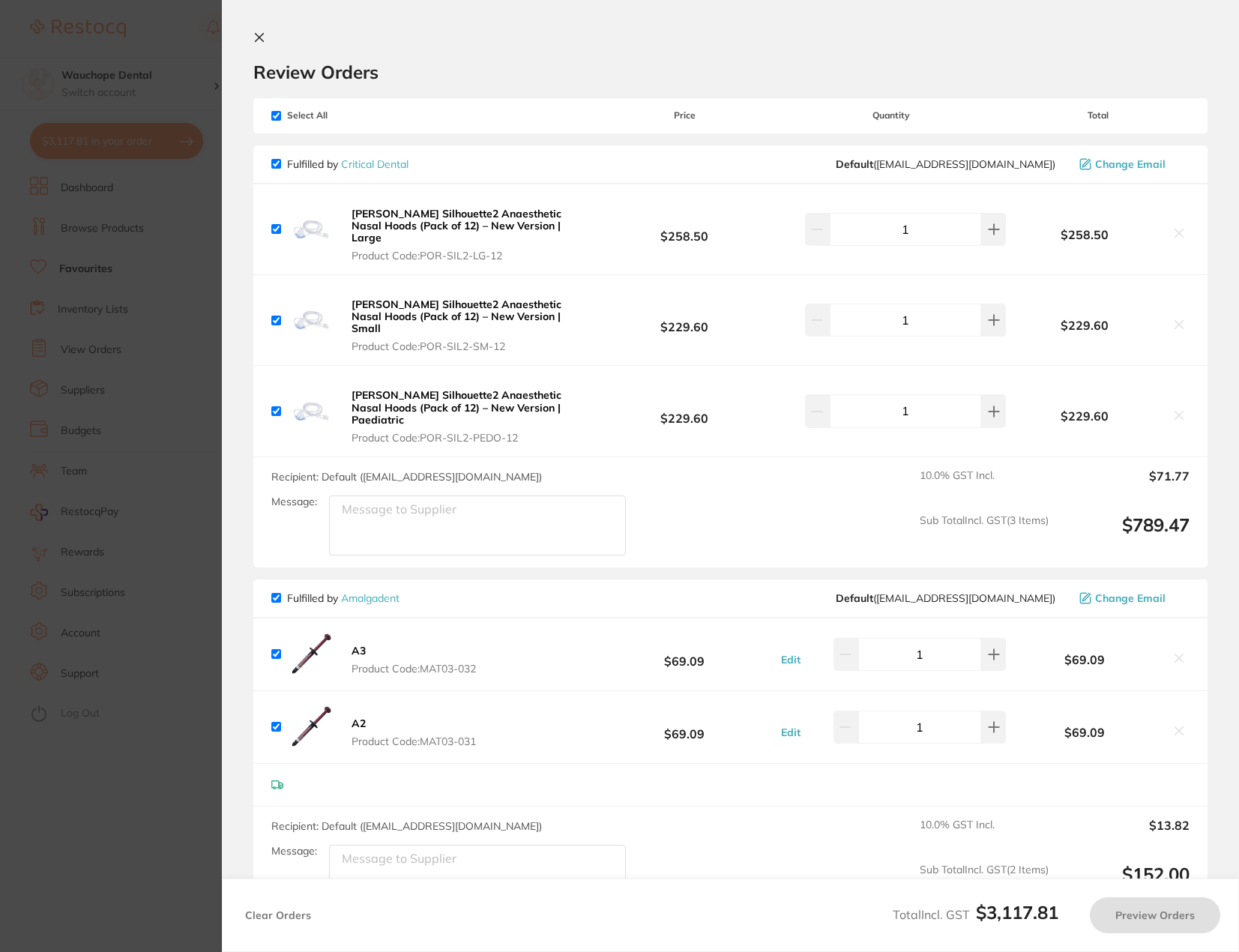
checkbox input "false"
checkbox input "true"
click at [164, 404] on section "Update RRP Set your pre negotiated price for this item. Item Agreed RRP (excl. …" at bounding box center [620, 476] width 1239 height 952
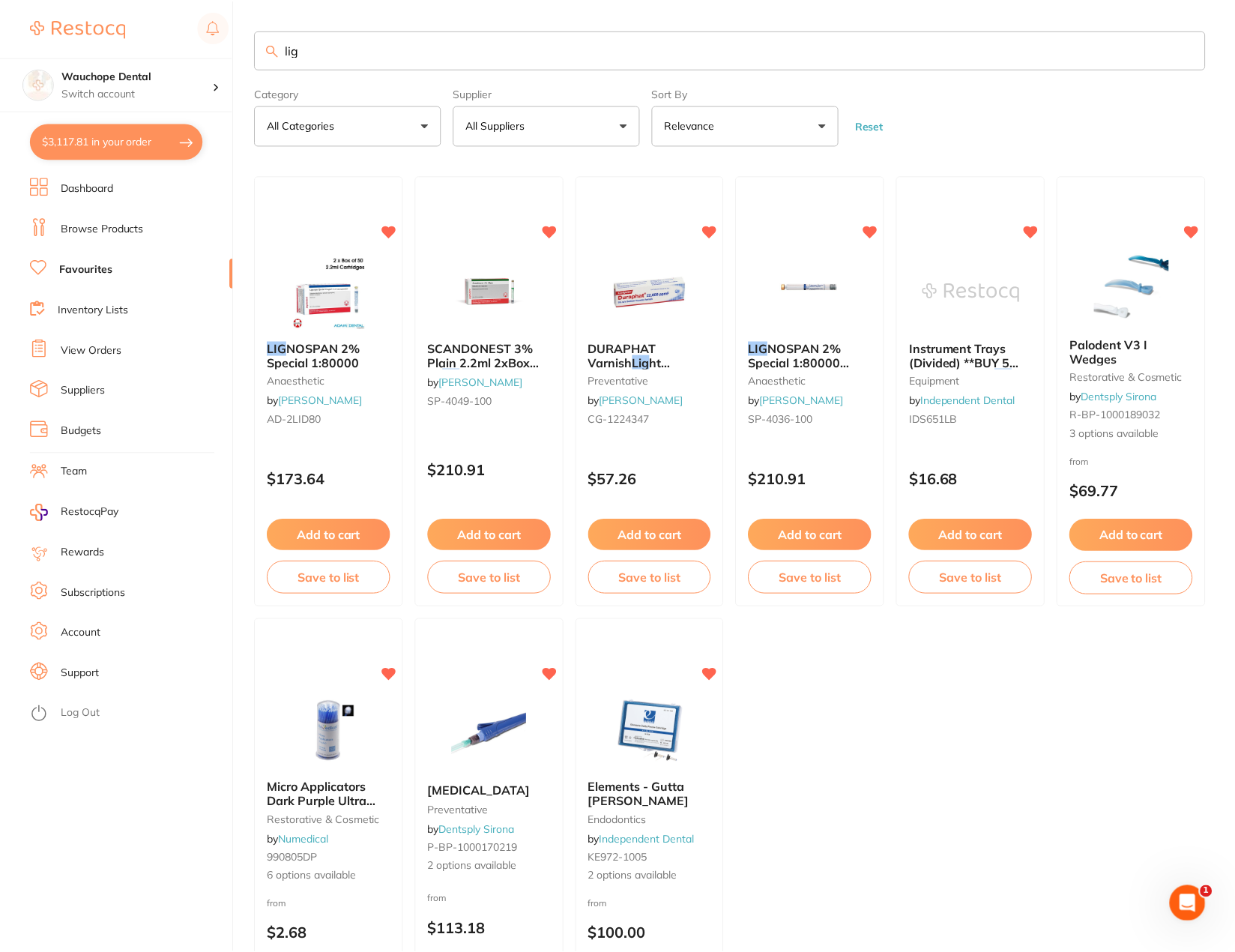
scroll to position [2, 0]
